Goal: Navigation & Orientation: Find specific page/section

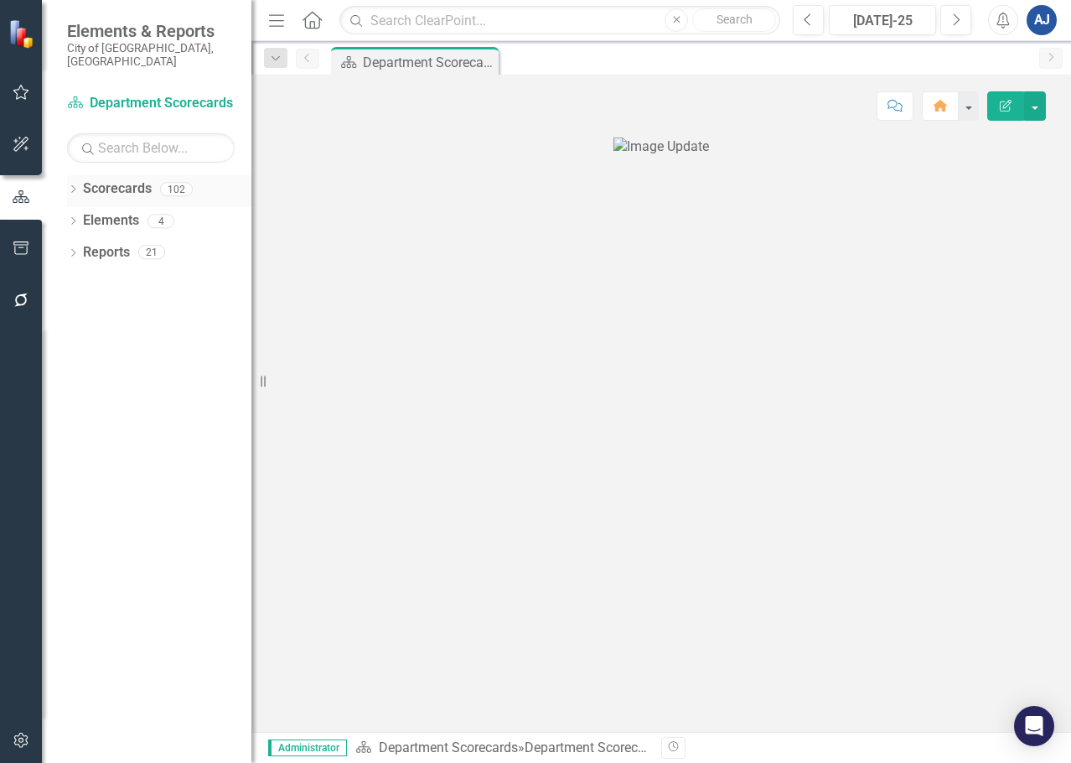
click at [72, 186] on icon "Dropdown" at bounding box center [73, 190] width 12 height 9
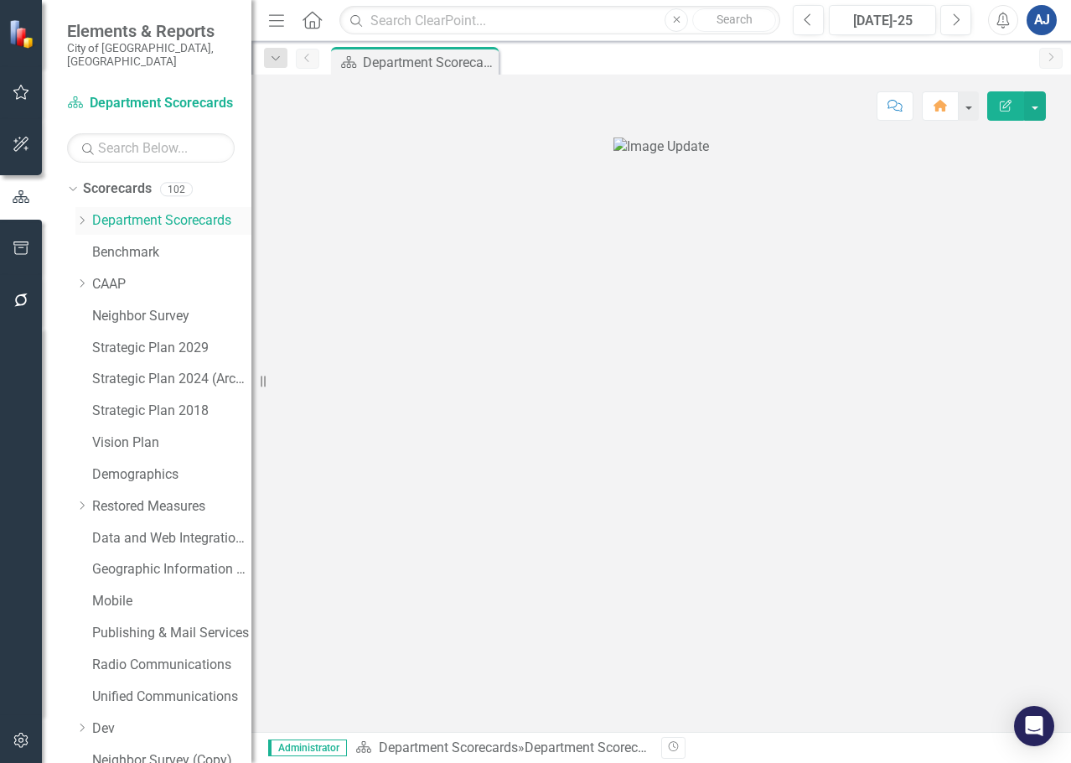
click at [77, 214] on div "Dropdown" at bounding box center [81, 221] width 13 height 14
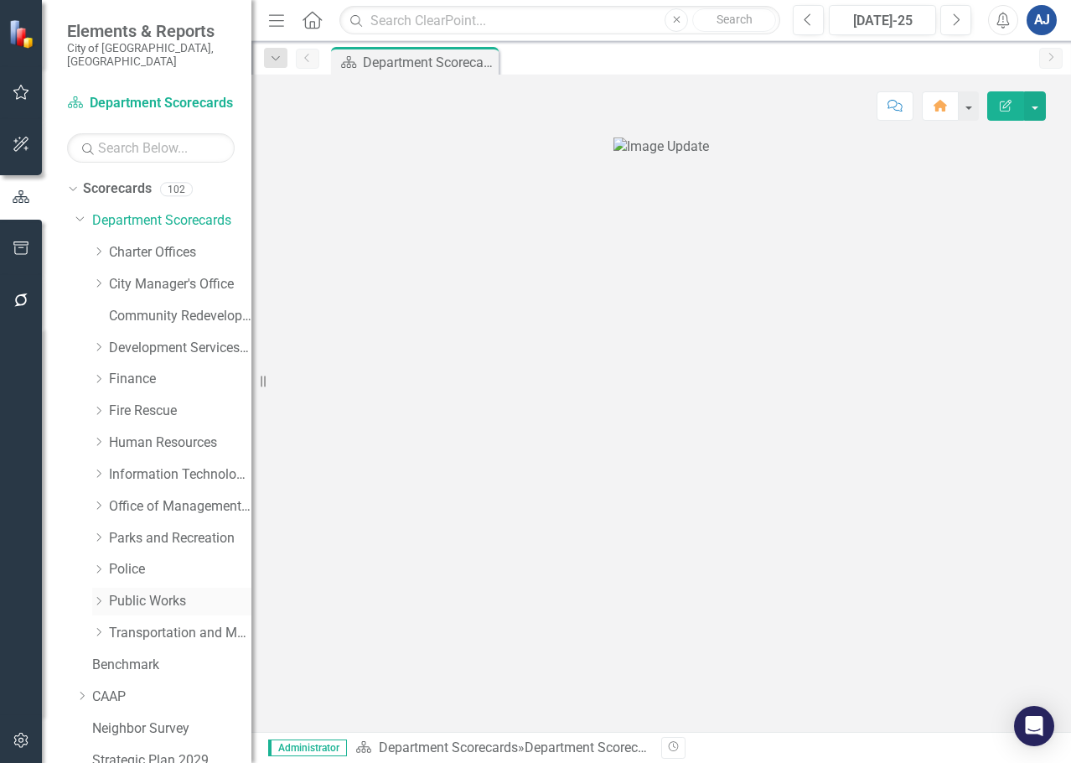
click at [134, 587] on div "Dropdown Public Works" at bounding box center [171, 601] width 159 height 28
click at [102, 596] on icon "Dropdown" at bounding box center [98, 601] width 13 height 10
click at [138, 715] on div "Utilities" at bounding box center [189, 729] width 126 height 28
click at [160, 715] on div "Utilities" at bounding box center [189, 729] width 126 height 28
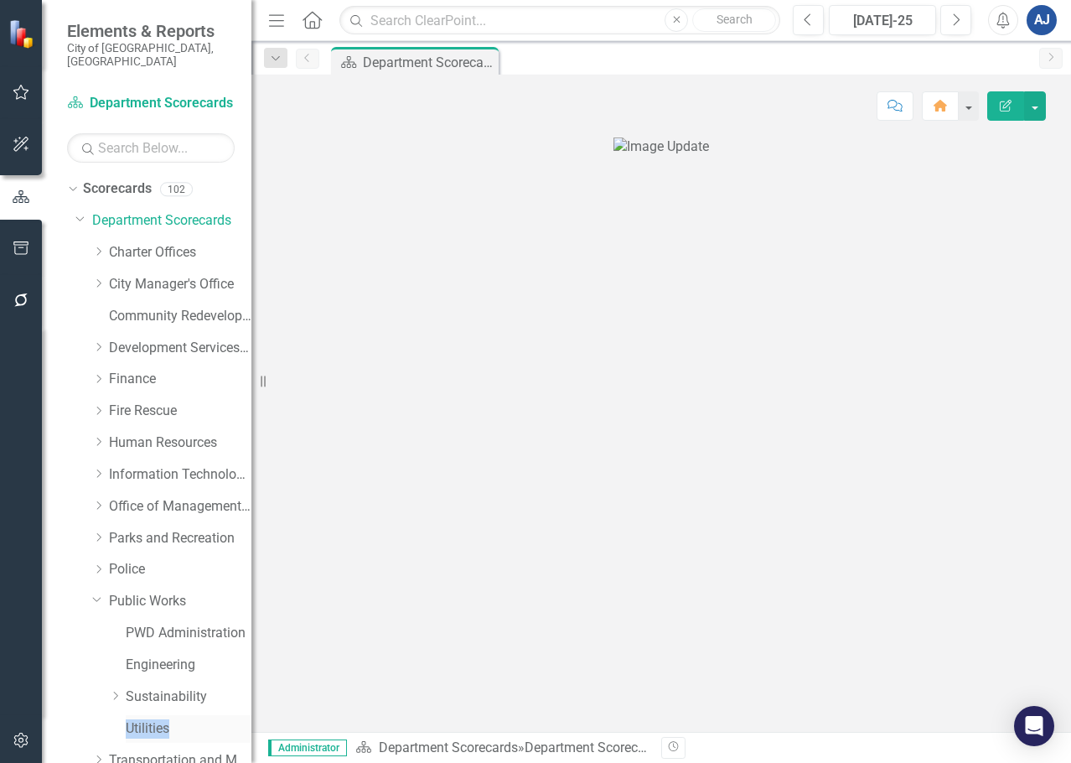
click at [160, 715] on div "Utilities" at bounding box center [189, 729] width 126 height 28
click at [171, 719] on link "Utilities" at bounding box center [189, 728] width 126 height 19
